Goal: Information Seeking & Learning: Learn about a topic

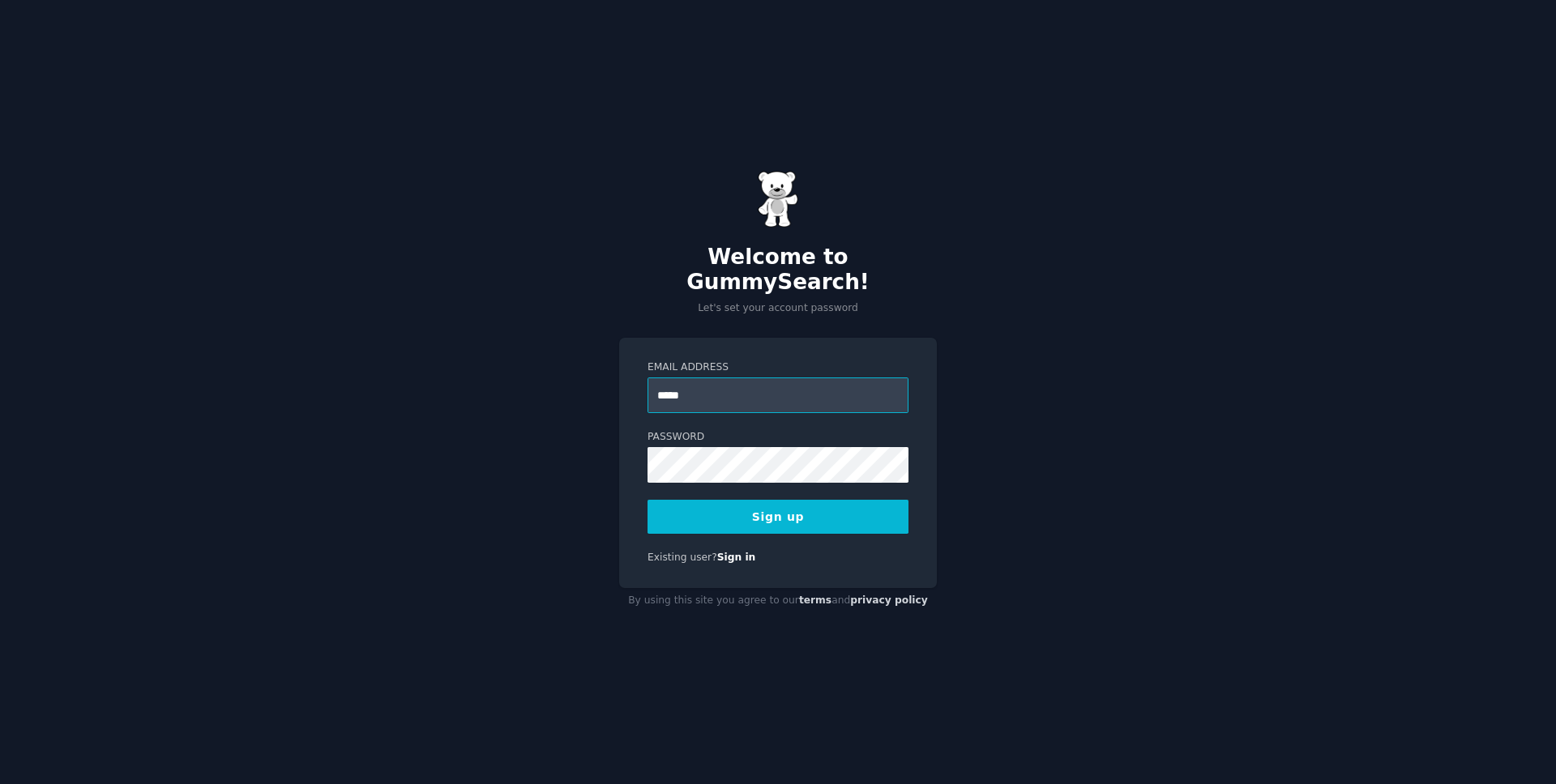
type input "**********"
click at [648, 500] on button "Sign up" at bounding box center [778, 516] width 261 height 34
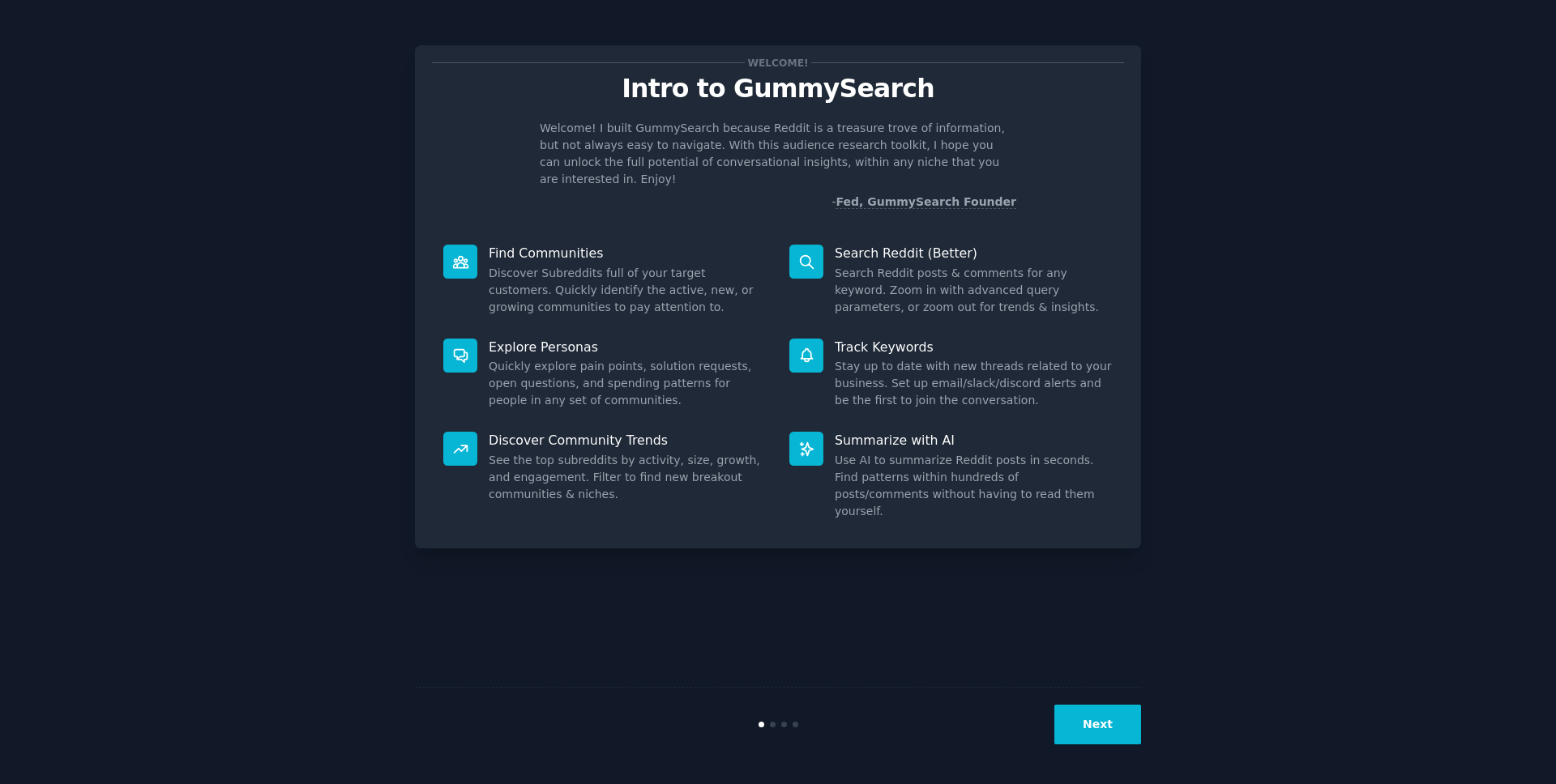
click at [1076, 725] on button "Next" at bounding box center [1099, 725] width 87 height 39
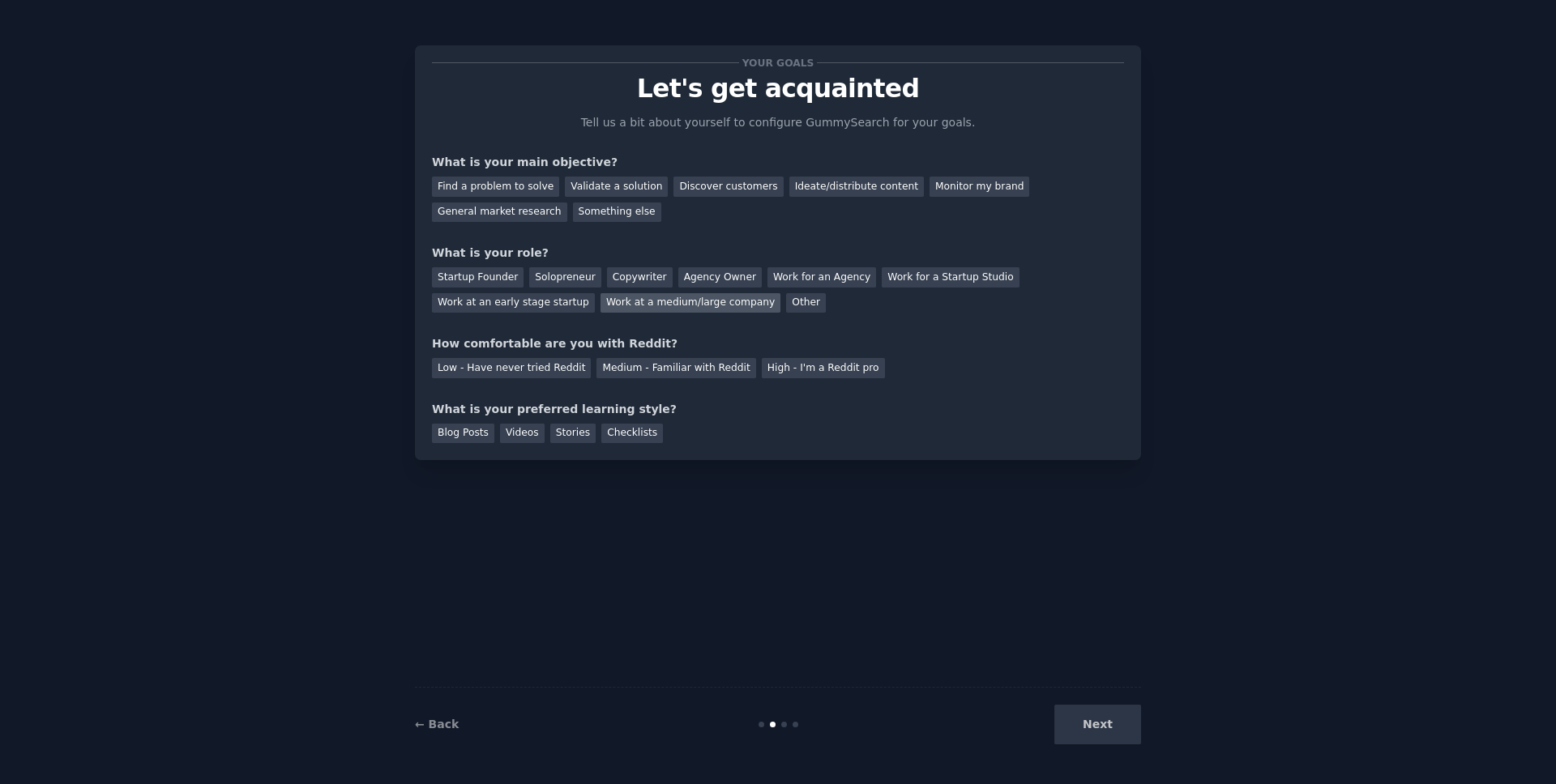
click at [620, 306] on div "Work at a medium/large company" at bounding box center [691, 303] width 180 height 21
click at [647, 368] on div "Medium - Familiar with Reddit" at bounding box center [676, 368] width 159 height 21
click at [1099, 698] on div "← Back Next" at bounding box center [778, 724] width 726 height 74
drag, startPoint x: 1150, startPoint y: 622, endPoint x: 1121, endPoint y: 691, distance: 74.8
click at [1146, 639] on div "Your goals Let's get acquainted Tell us a bit about yourself to configure Gummy…" at bounding box center [778, 392] width 1511 height 739
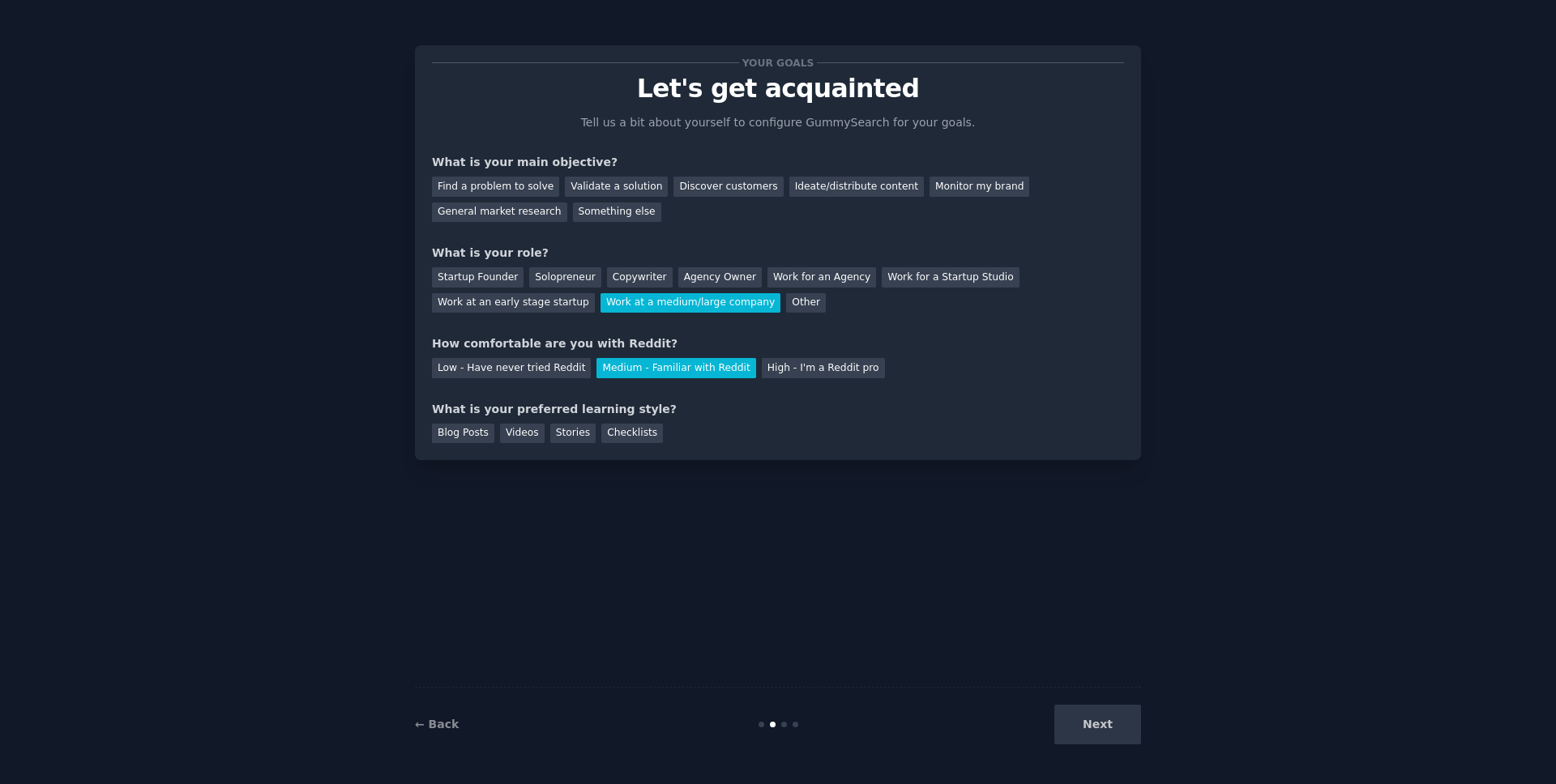
click at [1100, 726] on div "Next" at bounding box center [1020, 725] width 242 height 39
click at [625, 431] on div "Checklists" at bounding box center [632, 433] width 61 height 21
click at [517, 214] on div "General market research" at bounding box center [499, 212] width 135 height 21
click at [627, 219] on div "Something else" at bounding box center [616, 212] width 88 height 21
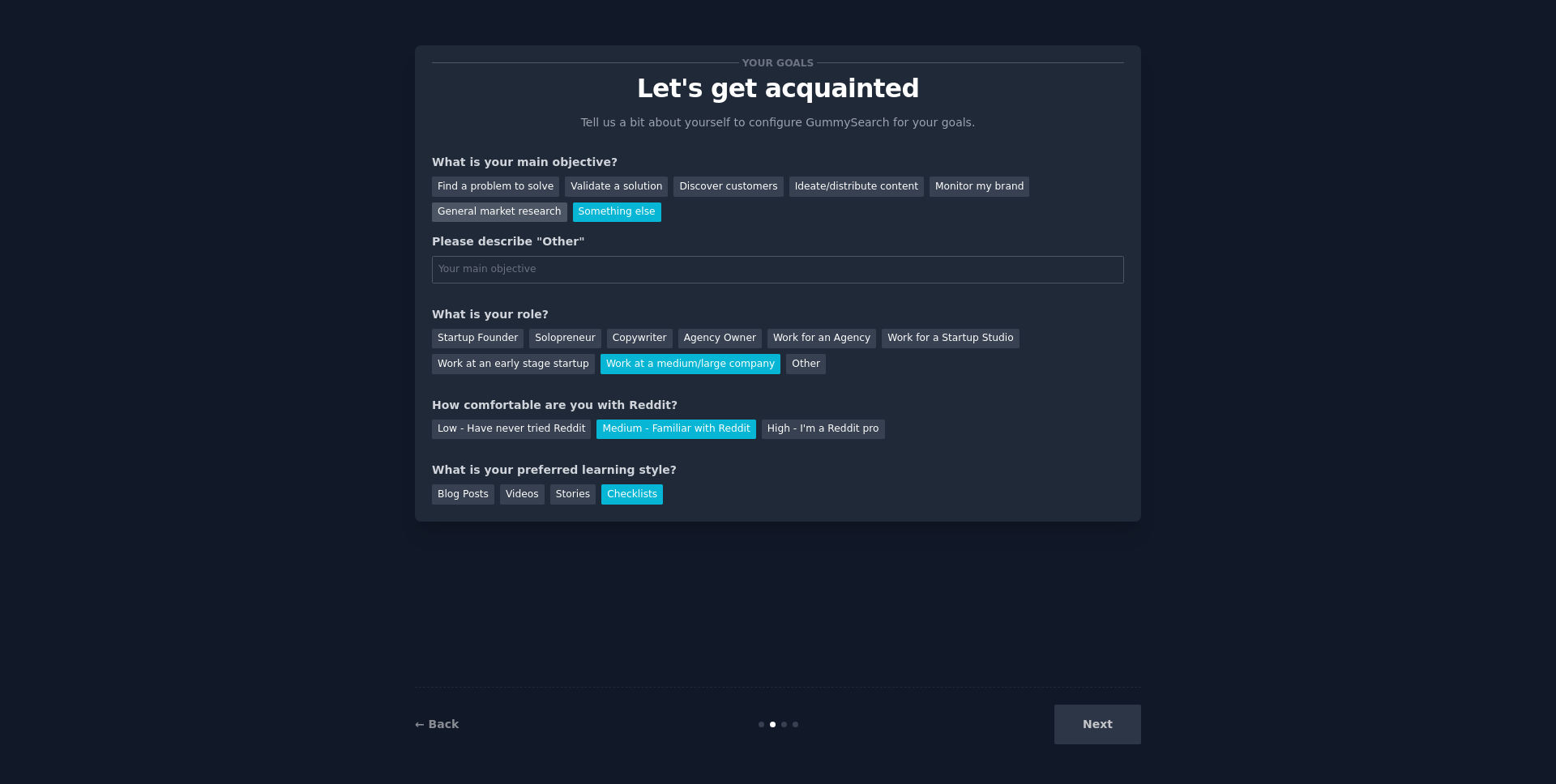
click at [496, 214] on div "General market research" at bounding box center [499, 212] width 135 height 21
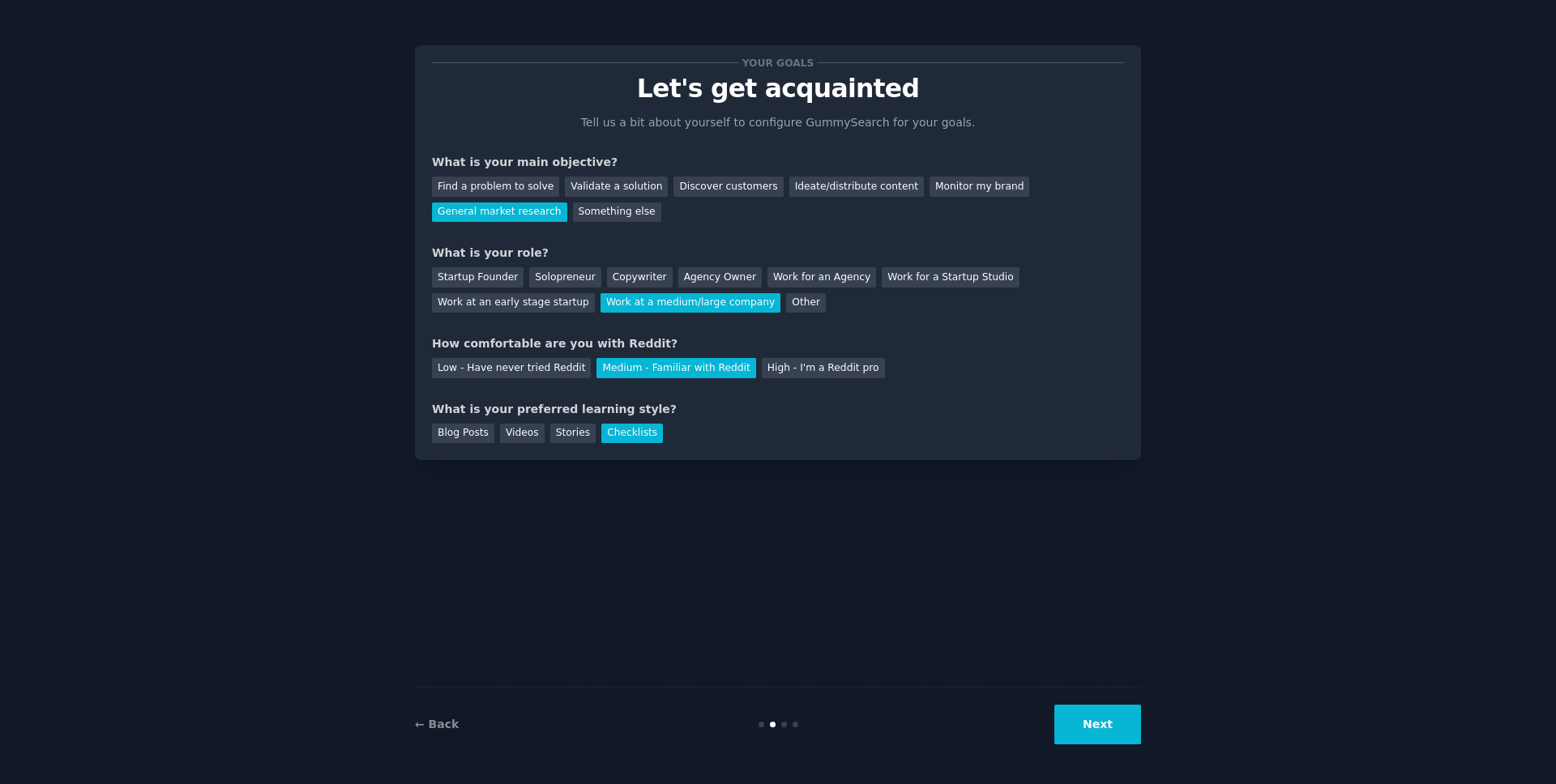
click at [1104, 729] on button "Next" at bounding box center [1099, 725] width 87 height 39
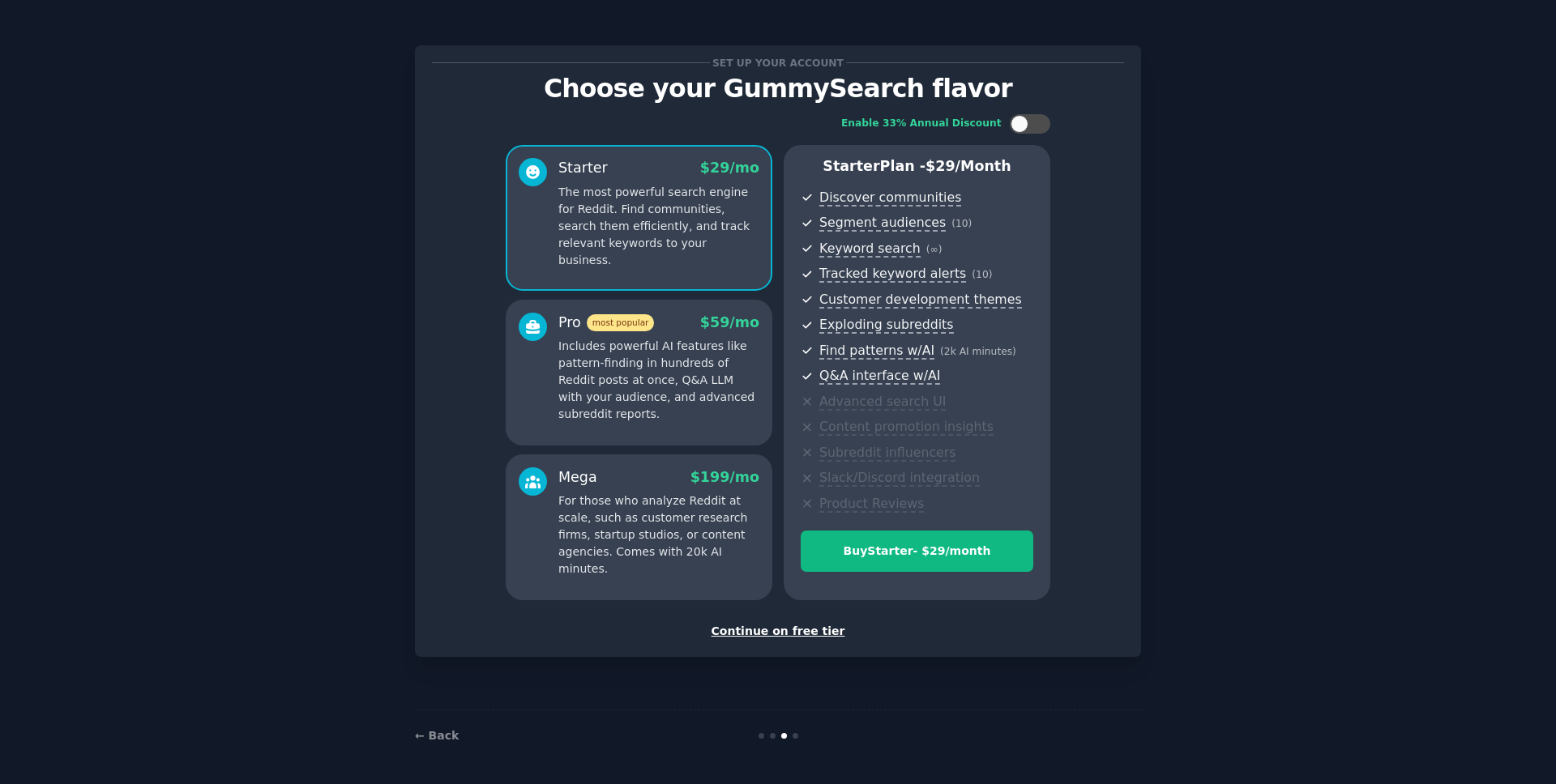
click at [659, 366] on p "Includes powerful AI features like pattern-finding in hundreds of Reddit posts …" at bounding box center [658, 380] width 201 height 85
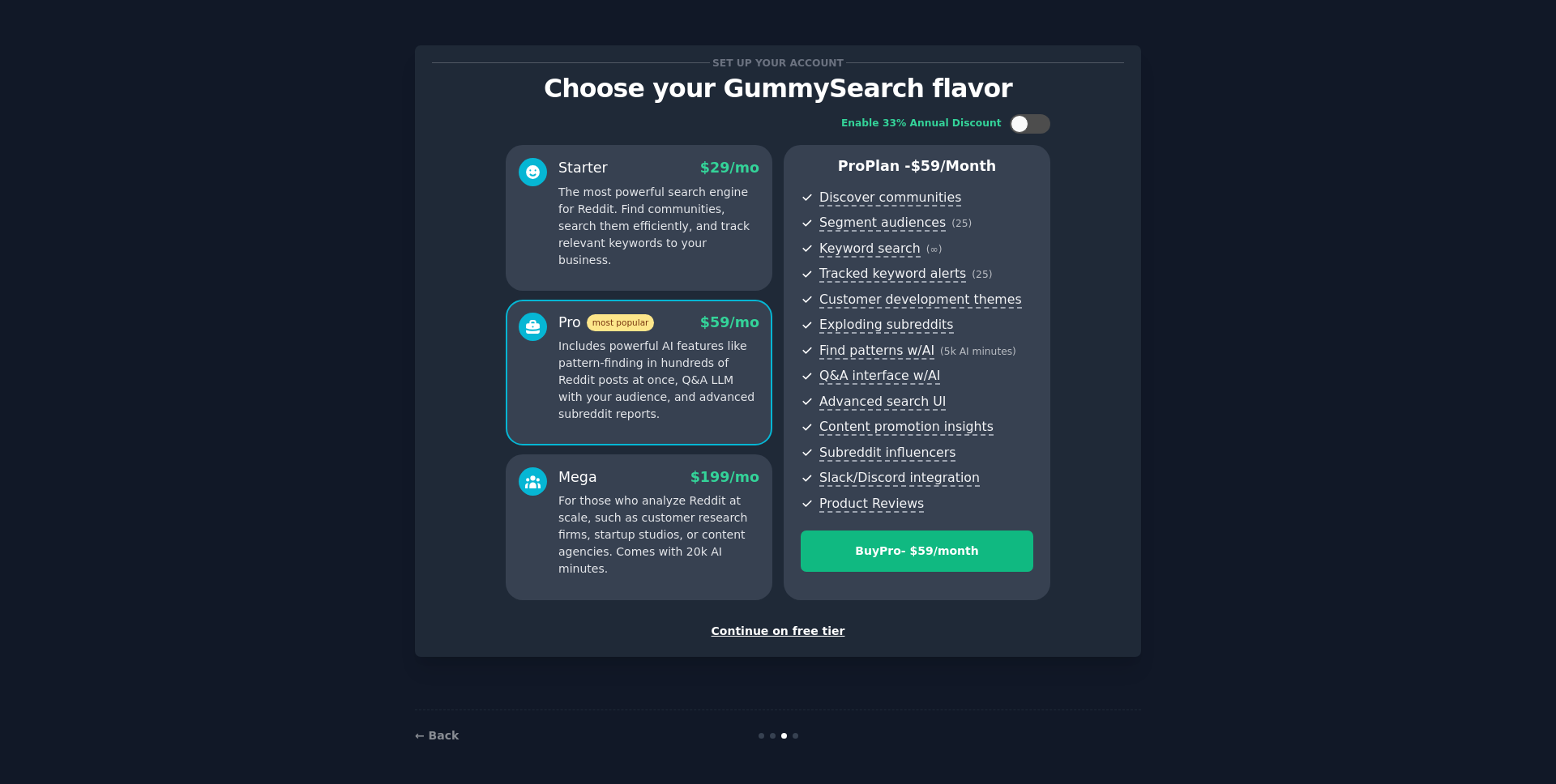
click at [621, 189] on p "The most powerful search engine for Reddit. Find communities, search them effic…" at bounding box center [658, 226] width 201 height 85
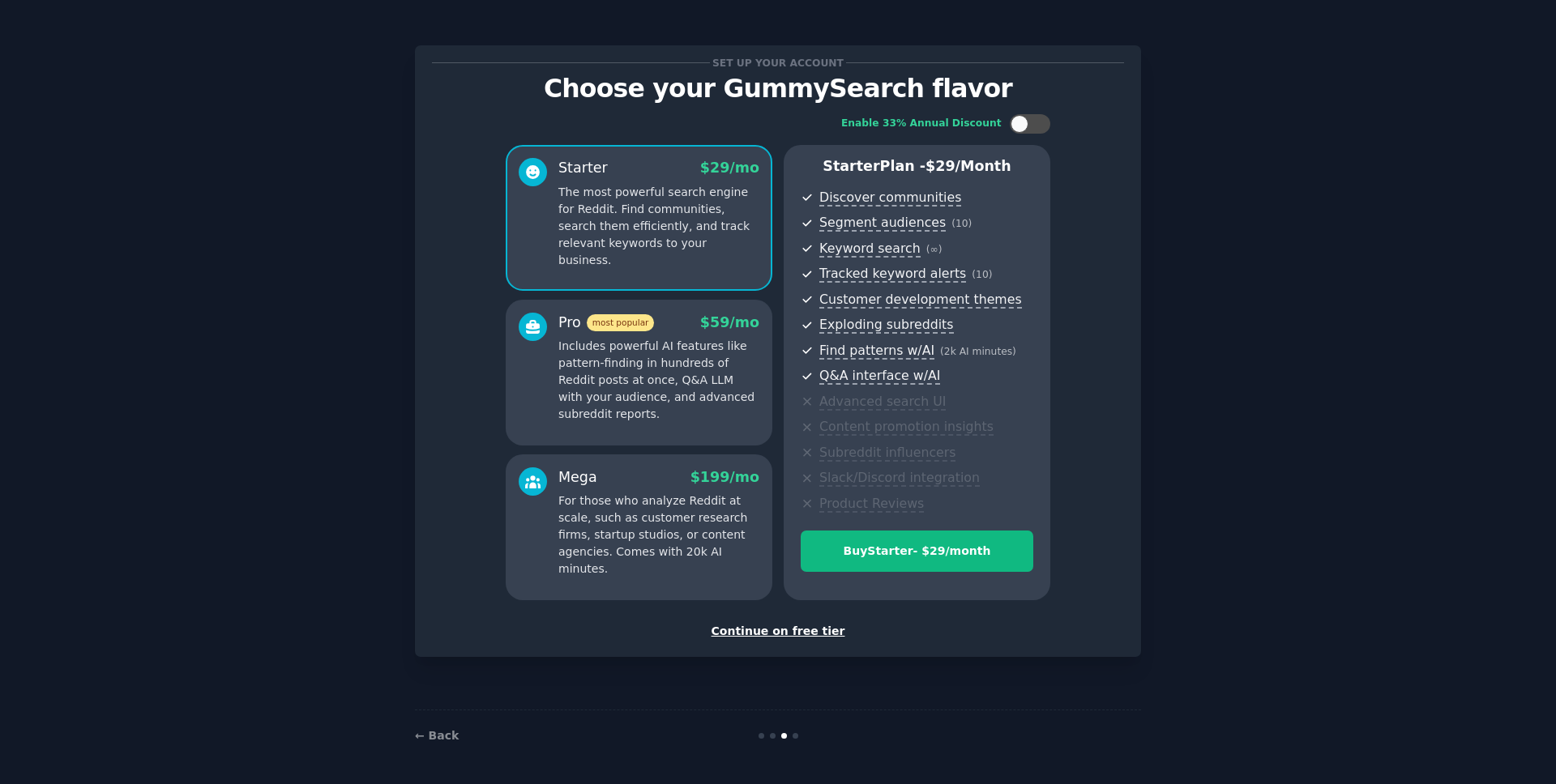
click at [783, 630] on div "Continue on free tier" at bounding box center [778, 631] width 693 height 17
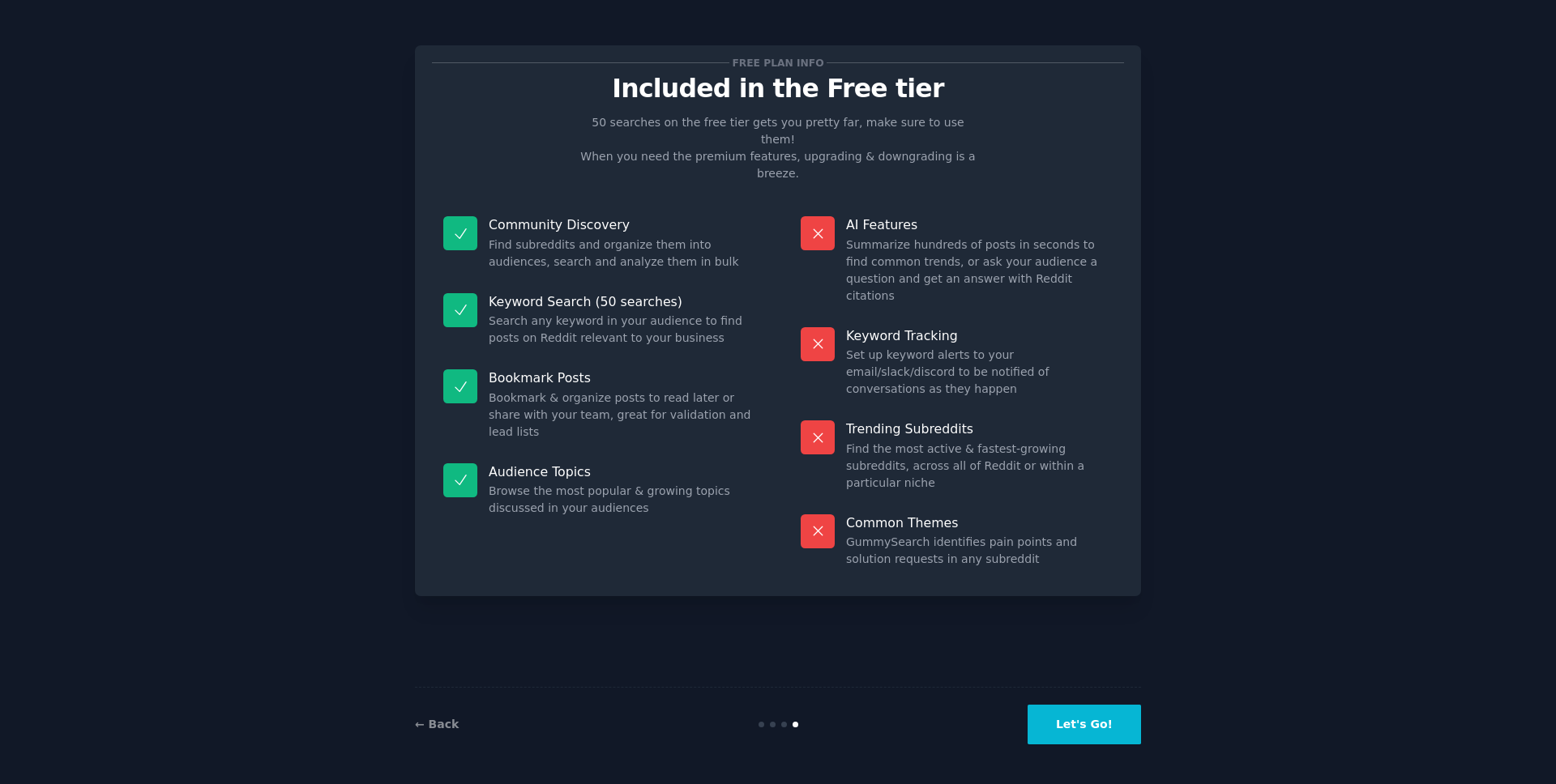
click at [1073, 743] on button "Let's Go!" at bounding box center [1084, 725] width 114 height 39
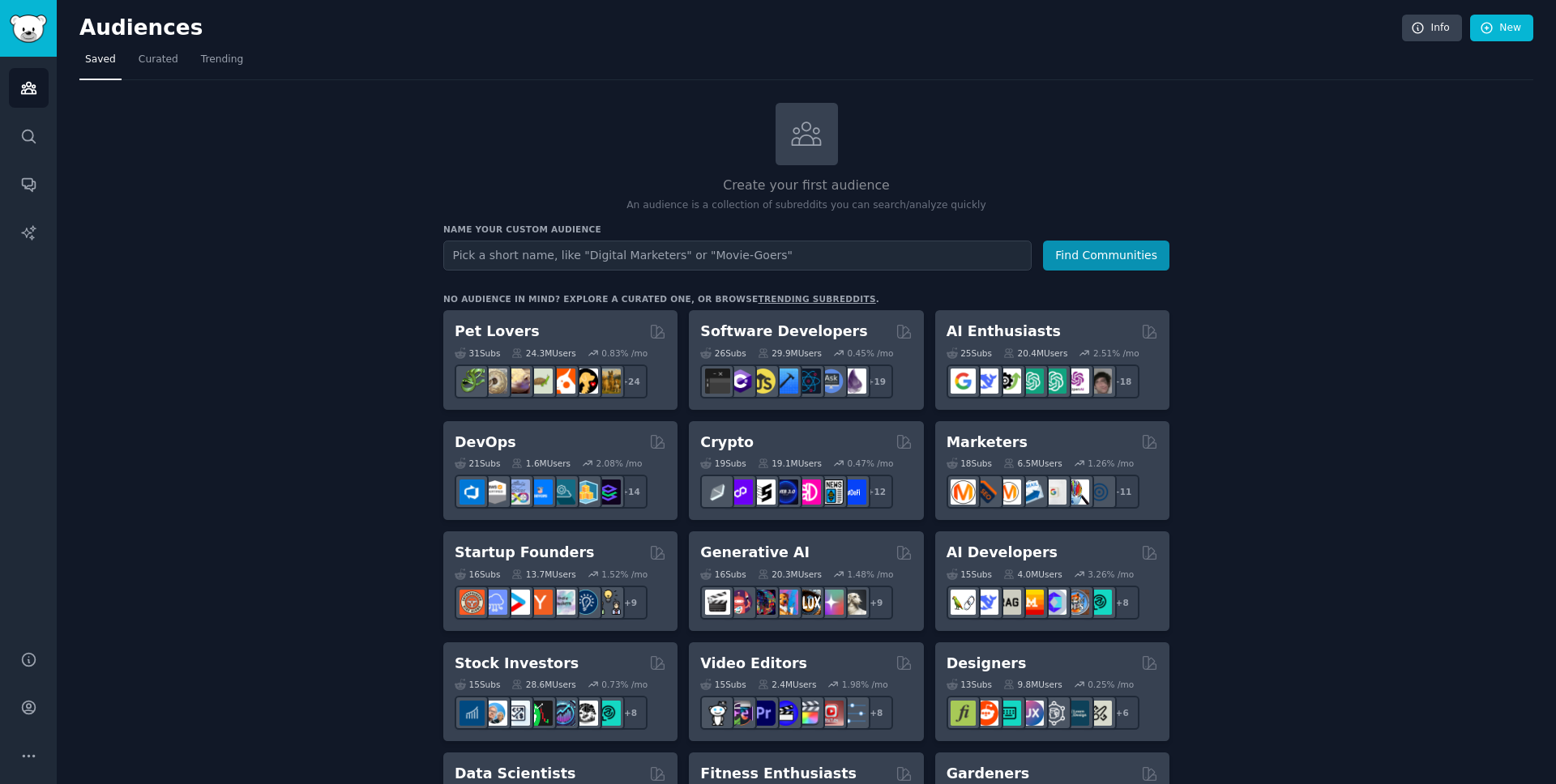
click at [580, 256] on input "text" at bounding box center [738, 256] width 589 height 30
click at [46, 137] on link "Search" at bounding box center [29, 136] width 40 height 39
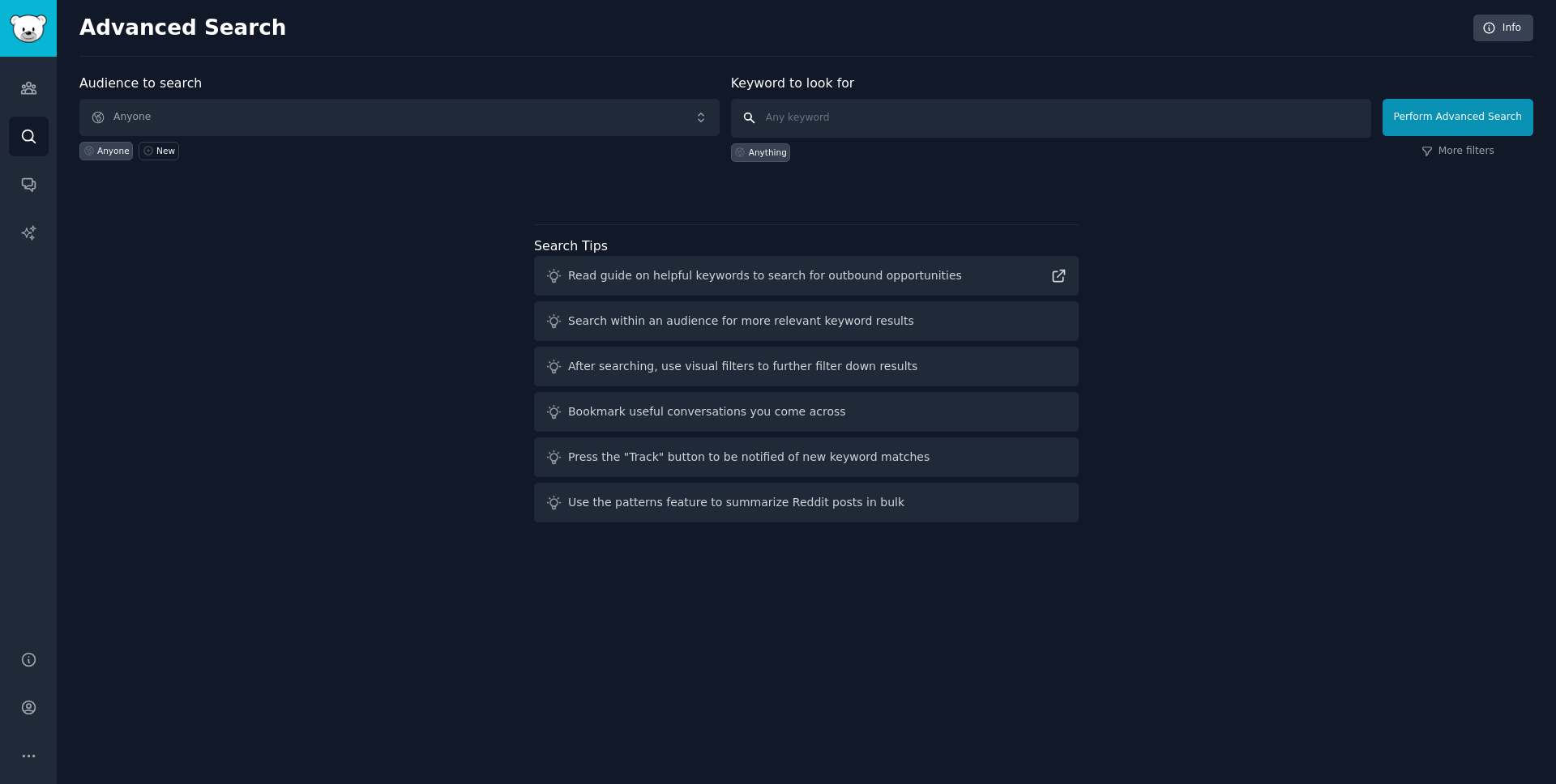
click at [898, 121] on input "text" at bounding box center [1051, 118] width 640 height 39
paste input "reporting is a nightmare"
type input "reporting is a nightmare"
click at [1434, 106] on button "Perform Advanced Search" at bounding box center [1458, 118] width 151 height 38
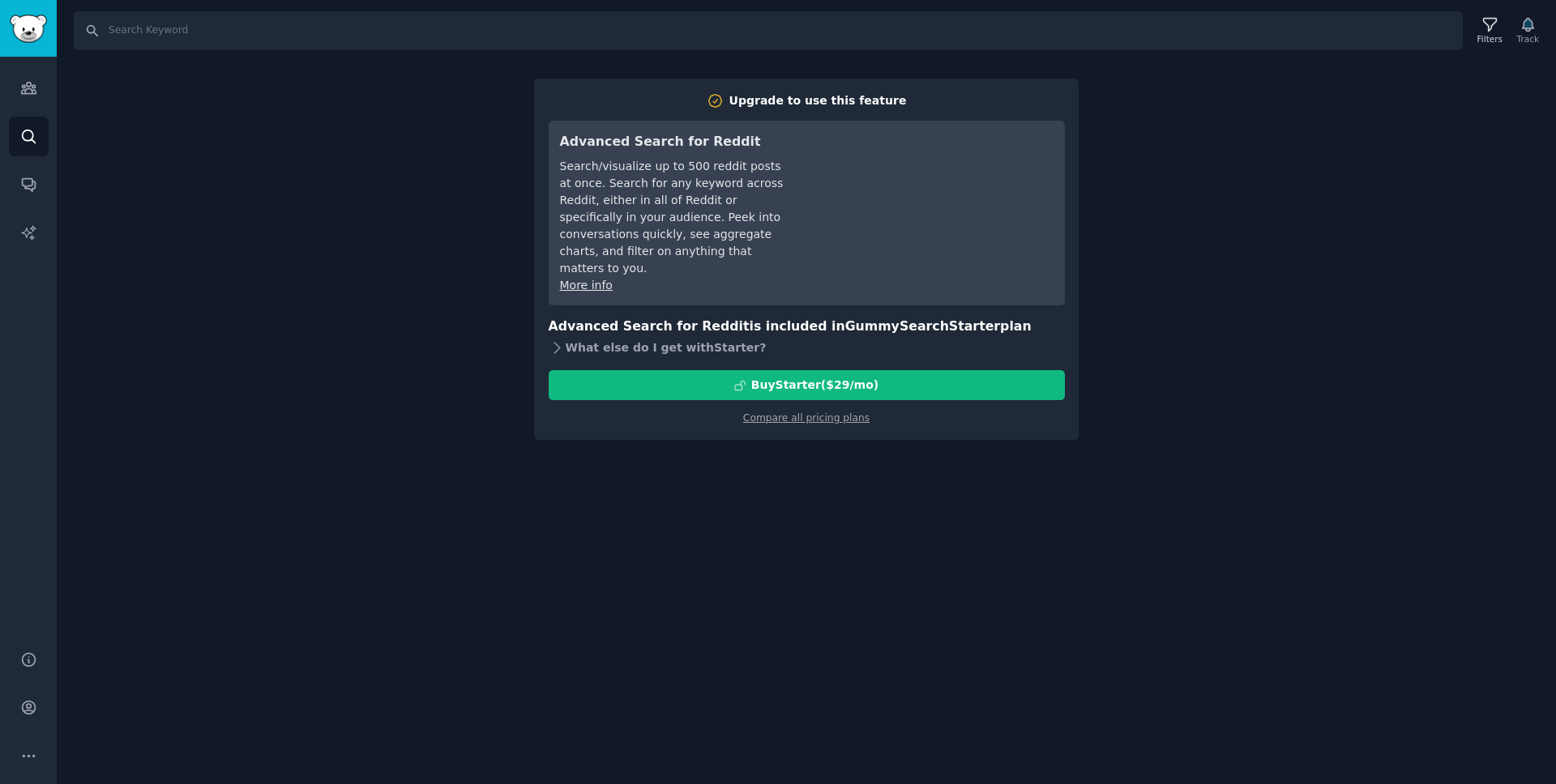
click at [556, 340] on icon at bounding box center [557, 348] width 17 height 17
